Goal: Information Seeking & Learning: Find specific fact

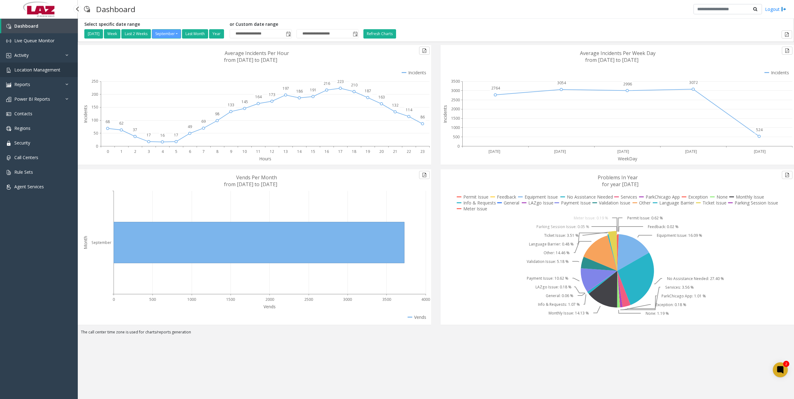
click at [32, 70] on span "Location Management" at bounding box center [37, 70] width 46 height 6
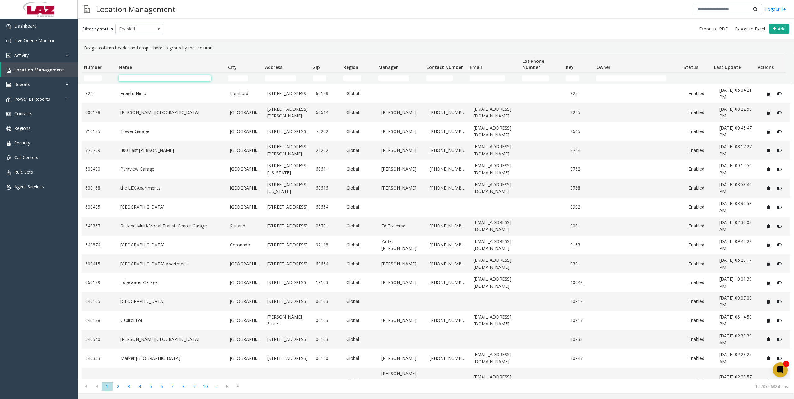
click at [133, 78] on input "Name Filter" at bounding box center [165, 78] width 92 height 6
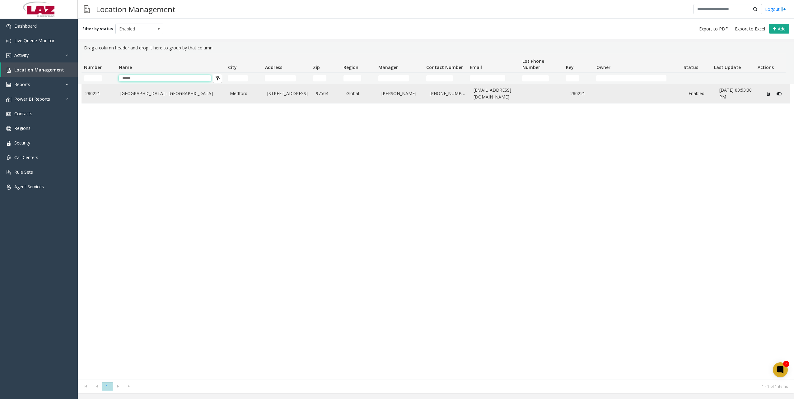
type input "*****"
click at [145, 92] on link "[GEOGRAPHIC_DATA] - [GEOGRAPHIC_DATA]" at bounding box center [171, 93] width 102 height 7
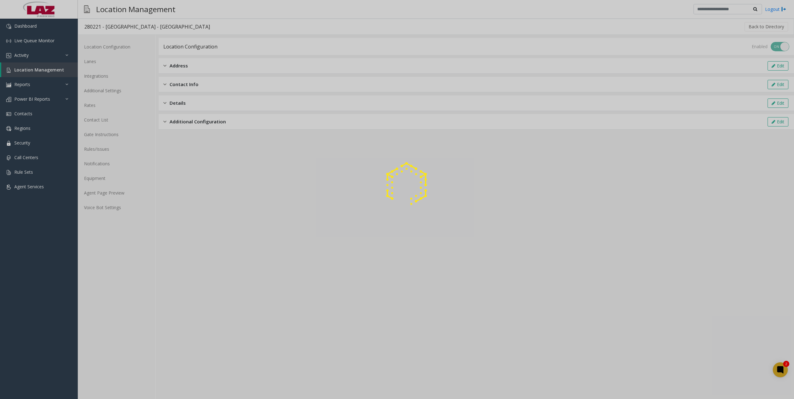
click at [98, 196] on div at bounding box center [397, 199] width 794 height 399
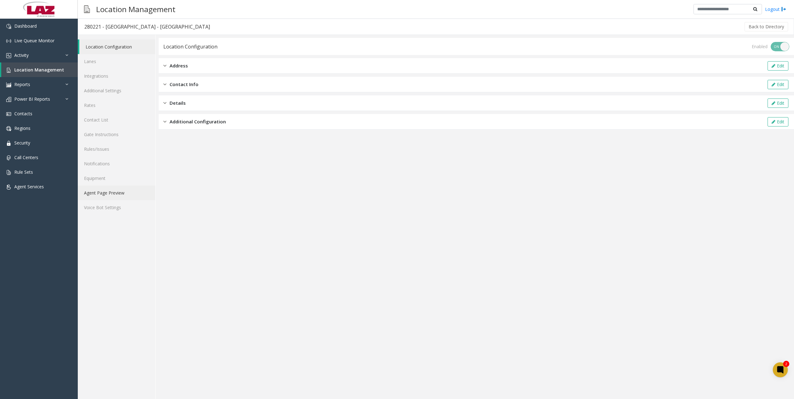
click at [123, 195] on link "Agent Page Preview" at bounding box center [116, 193] width 77 height 15
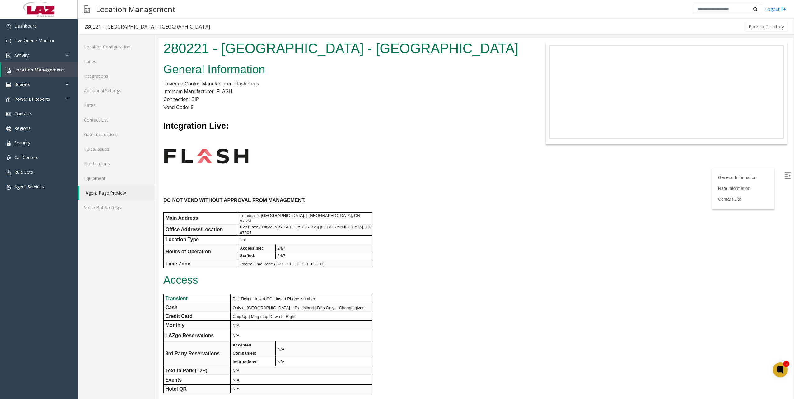
drag, startPoint x: 167, startPoint y: 48, endPoint x: 493, endPoint y: 42, distance: 326.4
click at [493, 42] on h1 "280221 - [GEOGRAPHIC_DATA] - [GEOGRAPHIC_DATA]" at bounding box center [343, 48] width 361 height 19
copy h1 "280221 - [GEOGRAPHIC_DATA] - [GEOGRAPHIC_DATA]"
drag, startPoint x: 258, startPoint y: 101, endPoint x: 245, endPoint y: 62, distance: 41.0
click at [258, 101] on p "Connection: SIP" at bounding box center [343, 100] width 361 height 8
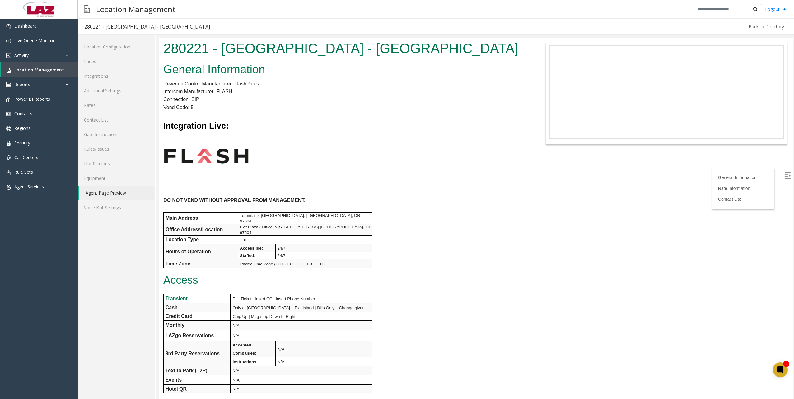
click at [164, 200] on b "DO NOT VEND WITHOUT APPROVAL FROM MANAGEMENT." at bounding box center [234, 200] width 142 height 5
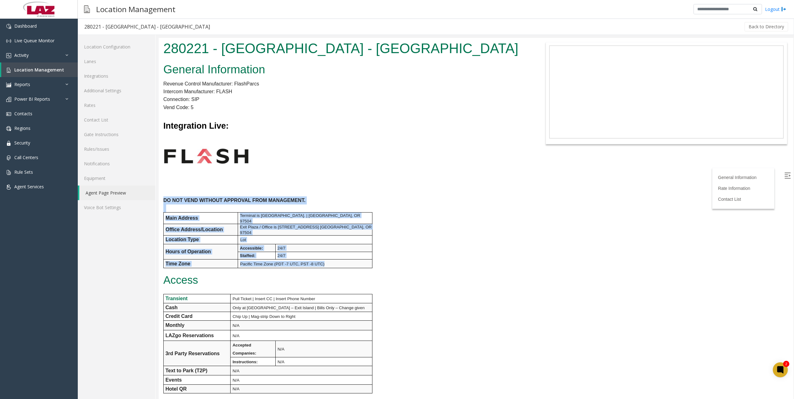
drag, startPoint x: 165, startPoint y: 201, endPoint x: 370, endPoint y: 260, distance: 214.2
click at [370, 260] on div "General Information Revenue Control Manufacturer: FlashParcs Intercom Manufactu…" at bounding box center [344, 310] width 370 height 499
copy div "DO NOT VEND WITHOUT APPROVAL FROM MANAGEMENT. Main Address Terminal is [STREET_…"
click at [279, 214] on td "Terminal is [GEOGRAPHIC_DATA]. | [GEOGRAPHIC_DATA], OR 97504" at bounding box center [305, 218] width 134 height 12
click at [227, 228] on p "Office Address/Location" at bounding box center [201, 230] width 72 height 6
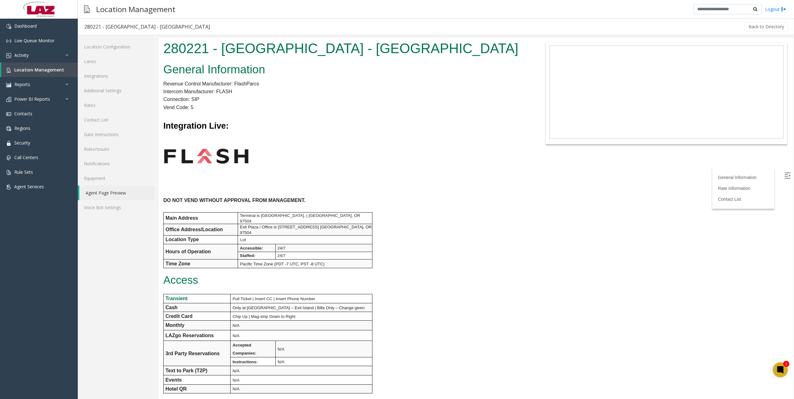
click at [393, 238] on div "General Information Revenue Control Manufacturer: FlashParcs Intercom Manufactu…" at bounding box center [344, 310] width 370 height 499
click at [108, 93] on link "Additional Settings" at bounding box center [116, 90] width 77 height 15
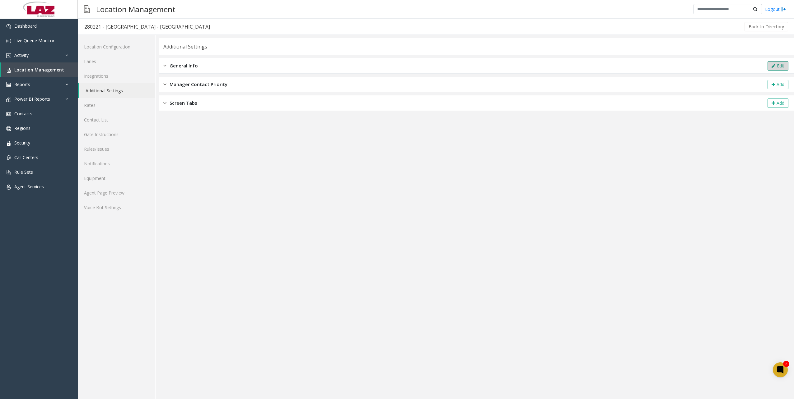
click at [783, 64] on button "Edit" at bounding box center [777, 65] width 21 height 9
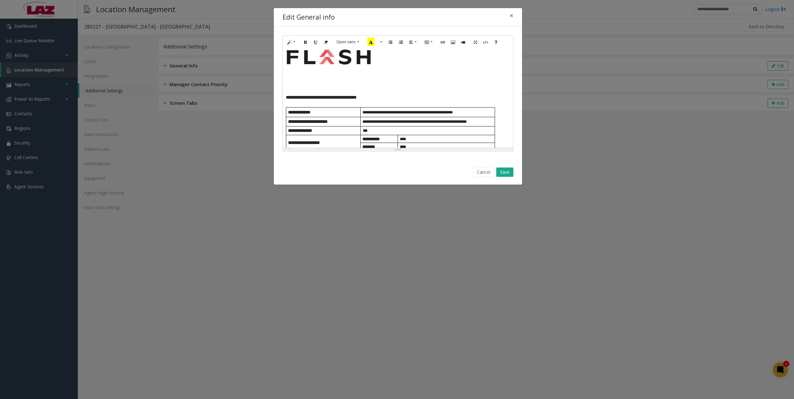
scroll to position [62, 0]
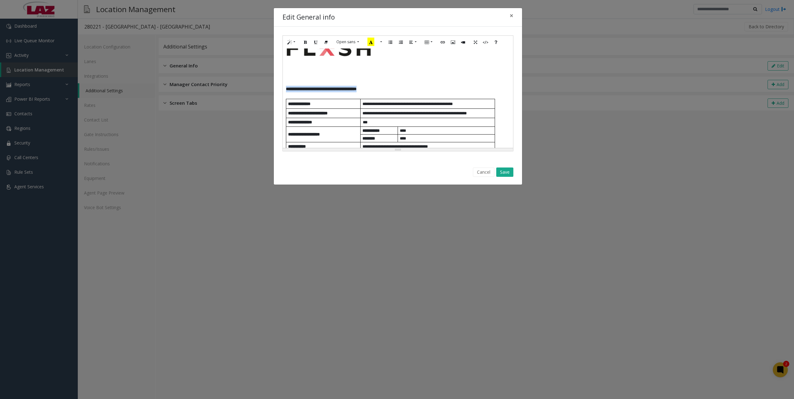
drag, startPoint x: 286, startPoint y: 87, endPoint x: 412, endPoint y: 91, distance: 126.4
click at [412, 91] on p "**********" at bounding box center [398, 89] width 224 height 7
click at [289, 44] on icon "Style" at bounding box center [290, 41] width 4 height 5
click at [304, 116] on h4 "Header 4" at bounding box center [312, 117] width 48 height 8
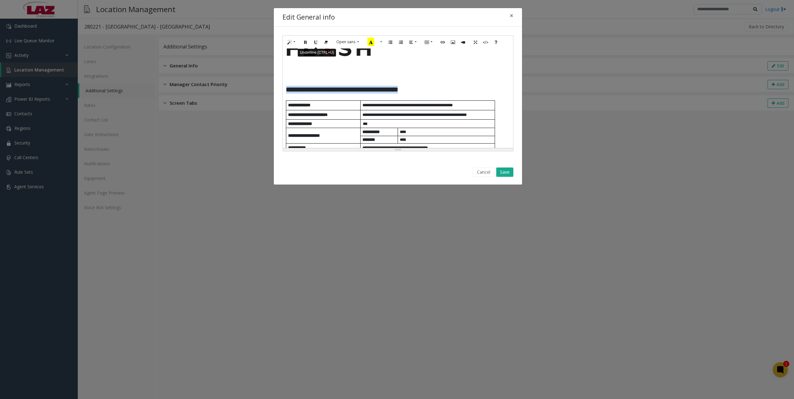
click at [317, 43] on icon "Underline (CTRL+U)" at bounding box center [316, 41] width 4 height 5
click at [336, 109] on td "**** *********" at bounding box center [323, 105] width 74 height 10
click at [503, 176] on button "Save" at bounding box center [504, 172] width 17 height 9
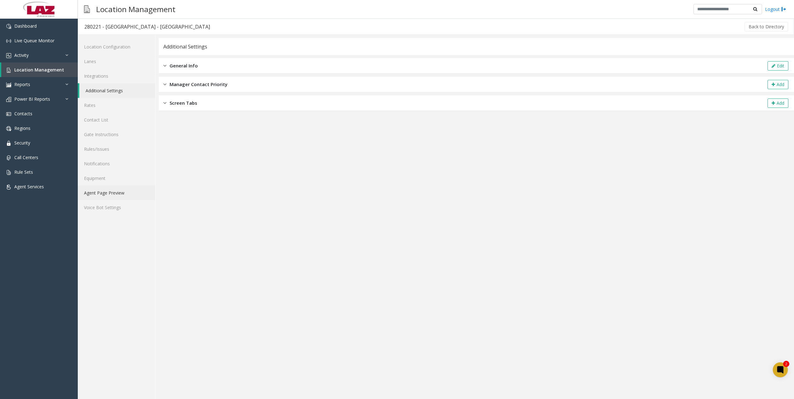
click at [112, 194] on link "Agent Page Preview" at bounding box center [116, 193] width 77 height 15
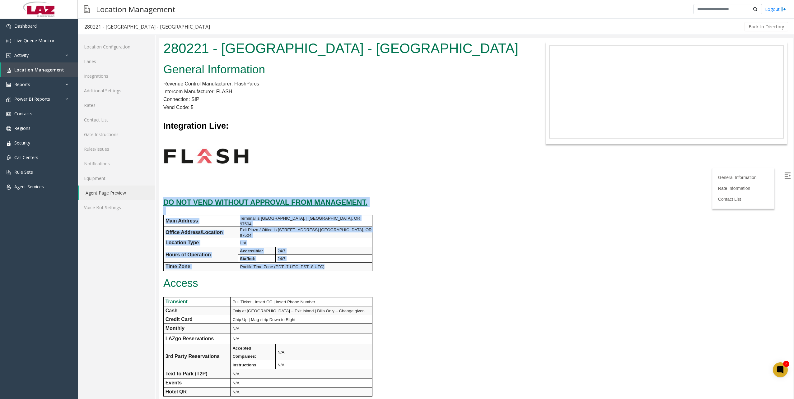
drag, startPoint x: 164, startPoint y: 201, endPoint x: 333, endPoint y: 263, distance: 180.5
click at [333, 263] on div "General Information Revenue Control Manufacturer: FlashParcs Intercom Manufactu…" at bounding box center [344, 312] width 370 height 502
copy div "DO NOT VEND WITHOUT APPROVAL FROM MANAGEMENT. Main Address Terminal is [STREET_…"
click at [231, 284] on p "Access" at bounding box center [343, 284] width 361 height 12
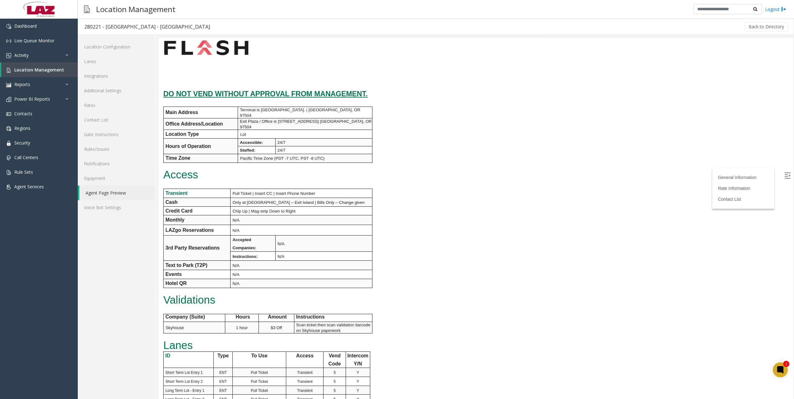
scroll to position [124, 0]
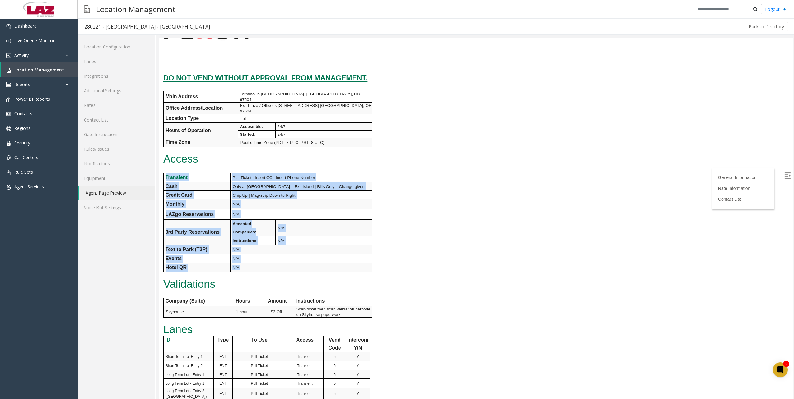
drag, startPoint x: 167, startPoint y: 172, endPoint x: 290, endPoint y: 263, distance: 153.2
click at [290, 263] on tbody "Transient Pull Ticket | Insert CC | Insert Phone Number Cash Only at [GEOGRAPHI…" at bounding box center [267, 222] width 209 height 99
copy tbody "Transient Pull Ticket | Insert CC | Insert Phone Number Cash Only at Long Term …"
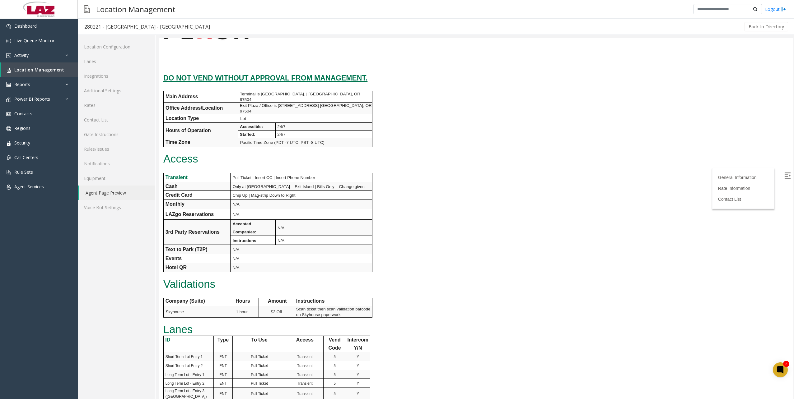
click at [260, 309] on p "$3 Off" at bounding box center [276, 312] width 35 height 6
click at [171, 299] on b "Company (Suite)" at bounding box center [185, 301] width 40 height 5
drag, startPoint x: 166, startPoint y: 297, endPoint x: 365, endPoint y: 310, distance: 198.6
click at [365, 310] on tbody "Company (Suite) Hours Amount Instructions [GEOGRAPHIC_DATA] 1 hour $3 Off Scan …" at bounding box center [267, 308] width 209 height 19
copy tbody "Company (Suite) Hours Amount Instructions Skyhouse 1 hour $3 Off Scan ticket th…"
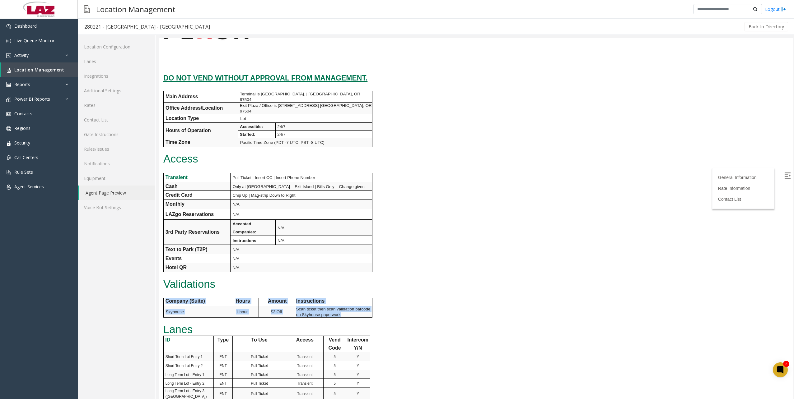
copy tbody "Company (Suite) Hours Amount Instructions Skyhouse 1 hour $3 Off Scan ticket th…"
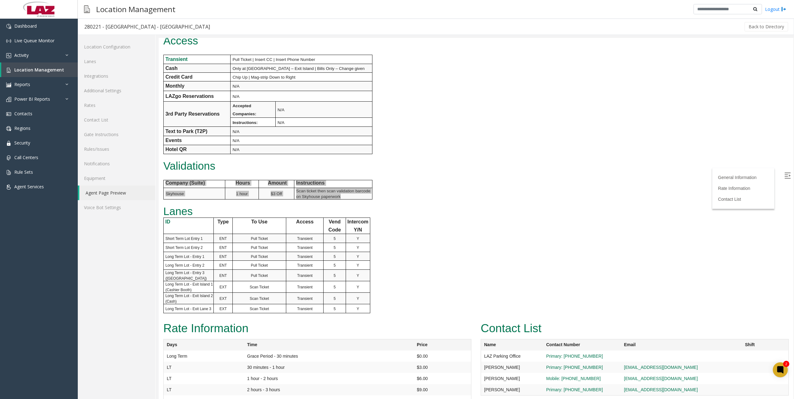
scroll to position [249, 0]
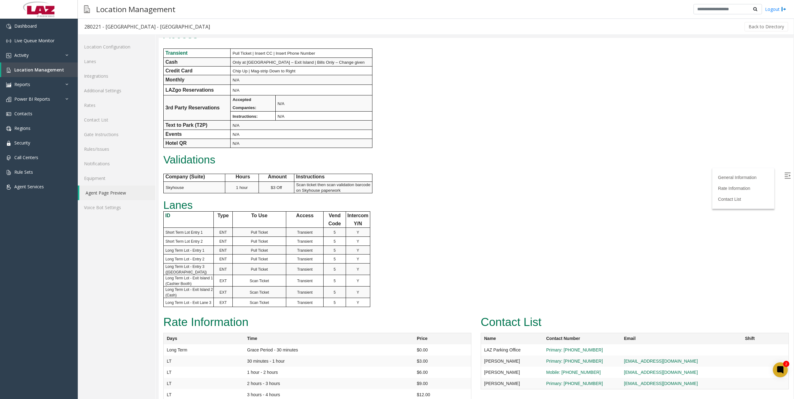
click at [170, 212] on p "ID" at bounding box center [189, 216] width 48 height 8
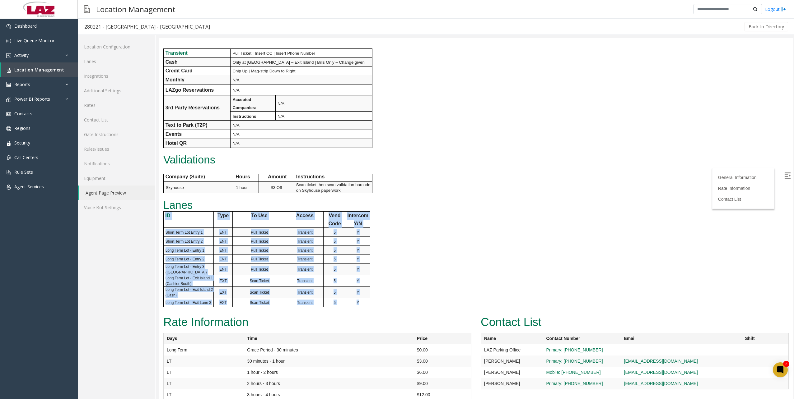
drag, startPoint x: 166, startPoint y: 212, endPoint x: 365, endPoint y: 300, distance: 217.3
click at [365, 300] on tbody "ID Type To Use Access Vend Code Intercom Y/N Short Term Lot Entry 1 ENT Pull Ti…" at bounding box center [266, 260] width 207 height 96
copy tbody "ID Type To Use Access Vend Code Intercom Y/N Short Term Lot Entry 1 ENT Pull Ti…"
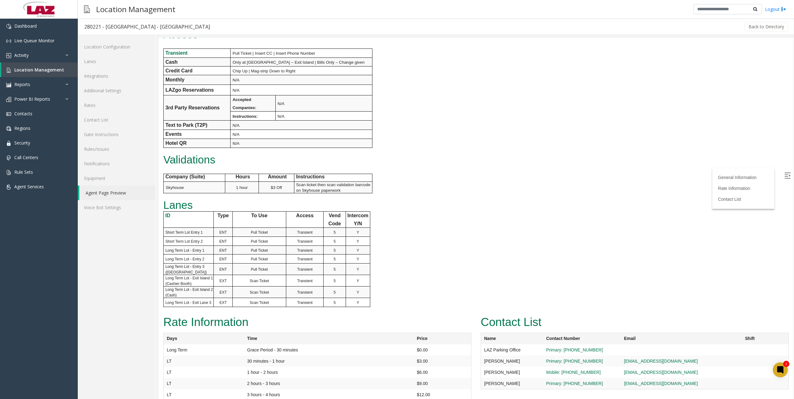
drag, startPoint x: 432, startPoint y: 261, endPoint x: 427, endPoint y: 256, distance: 6.8
click at [432, 261] on div "General Information Revenue Control Manufacturer: FlashParcs Intercom Manufactu…" at bounding box center [344, 63] width 370 height 502
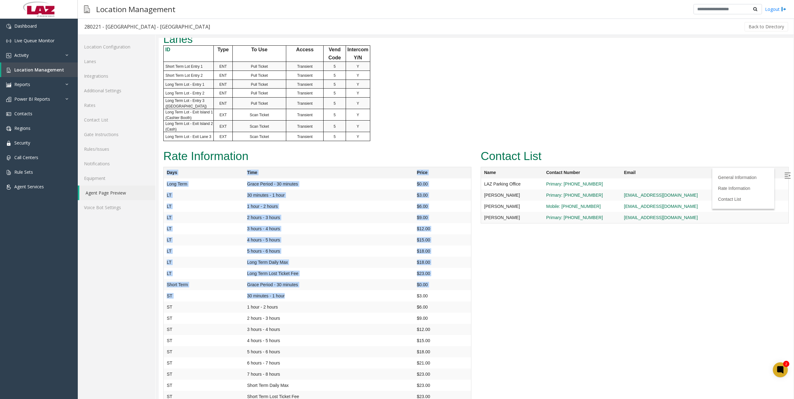
scroll to position [421, 0]
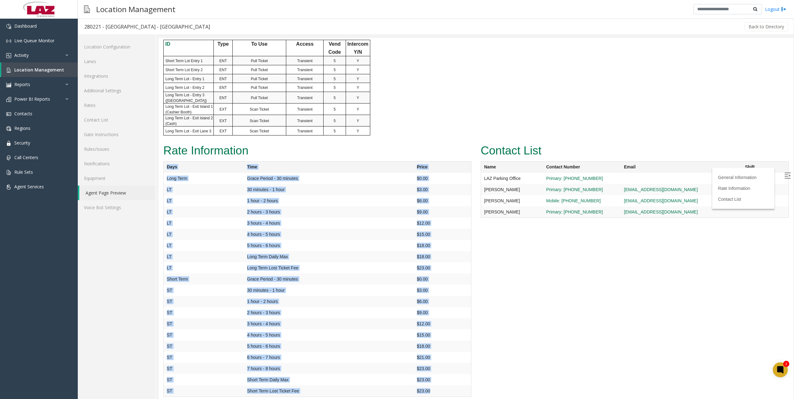
drag, startPoint x: 167, startPoint y: 180, endPoint x: 436, endPoint y: 387, distance: 339.5
click at [436, 390] on table "Days Time Price Long Term Grace Period - 30 minutes $0.00 LT 30 minutes - 1 hou…" at bounding box center [317, 279] width 308 height 236
copy table "Days Time Price Long Term Grace Period - 30 minutes $0.00 LT 30 minutes - 1 hou…"
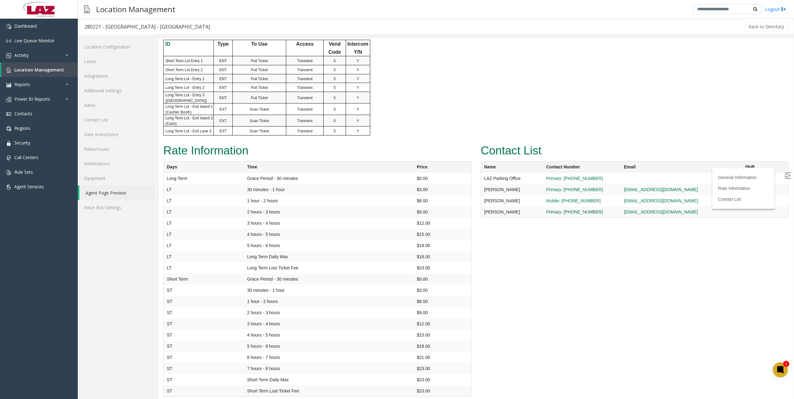
drag, startPoint x: 584, startPoint y: 236, endPoint x: 548, endPoint y: 207, distance: 45.8
drag, startPoint x: 484, startPoint y: 161, endPoint x: 738, endPoint y: 213, distance: 258.4
click at [738, 213] on table "Name Contact Number Email Shift LAZ Parking Office Primary: [PHONE_NUMBER] [PER…" at bounding box center [635, 189] width 308 height 57
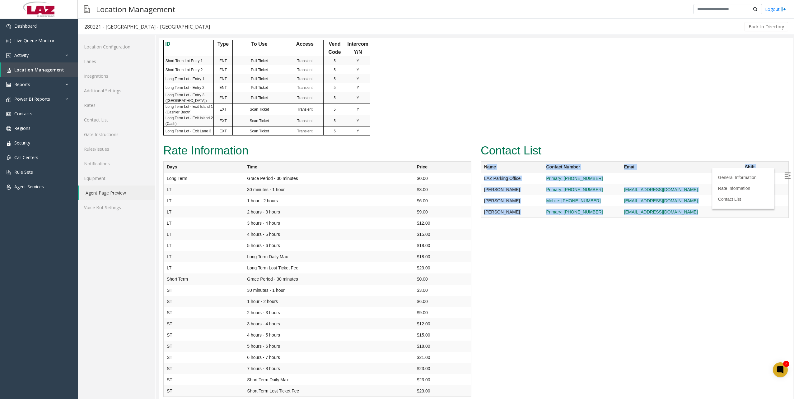
drag, startPoint x: 738, startPoint y: 213, endPoint x: 786, endPoint y: 178, distance: 59.5
click at [786, 178] on label at bounding box center [787, 176] width 9 height 9
drag, startPoint x: 783, startPoint y: 175, endPoint x: 777, endPoint y: 174, distance: 5.4
click at [784, 175] on img at bounding box center [787, 176] width 6 height 6
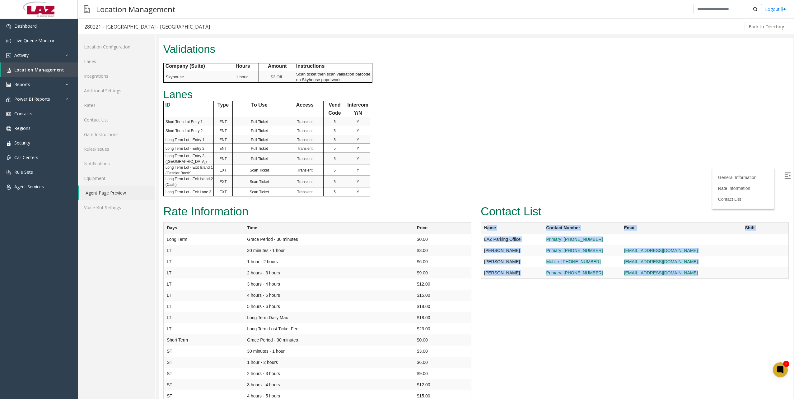
scroll to position [358, 0]
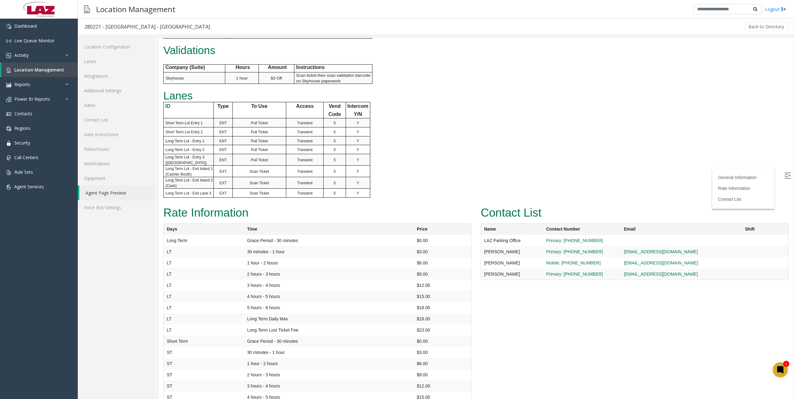
drag, startPoint x: 550, startPoint y: 246, endPoint x: 510, endPoint y: 325, distance: 89.0
drag, startPoint x: 482, startPoint y: 226, endPoint x: 695, endPoint y: 278, distance: 219.3
click at [695, 278] on div "Contact List Name Contact Number Email Shift LAZ Parking Office Primary: [PHONE…" at bounding box center [634, 245] width 317 height 82
copy table
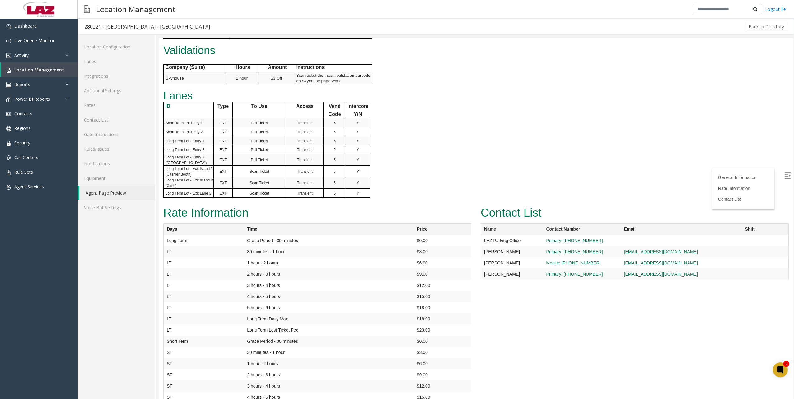
click at [351, 204] on div "Rate Information Days Time Price Long Term Grace Period - 30 minutes $0.00 LT 3…" at bounding box center [317, 335] width 317 height 262
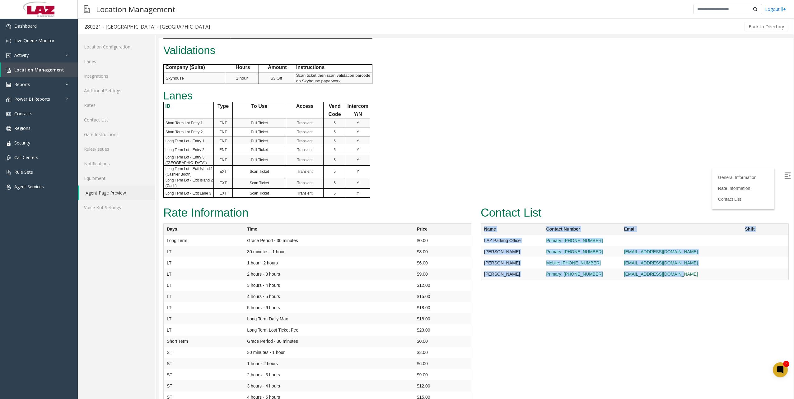
drag, startPoint x: 482, startPoint y: 226, endPoint x: 706, endPoint y: 270, distance: 227.7
click at [706, 270] on table "Name Contact Number Email Shift LAZ Parking Office Primary: [PHONE_NUMBER] [PER…" at bounding box center [635, 252] width 308 height 57
copy table "Name Contact Number Email Shift [GEOGRAPHIC_DATA] Office Primary: [PHONE_NUMBER…"
